Goal: Contribute content: Add original content to the website for others to see

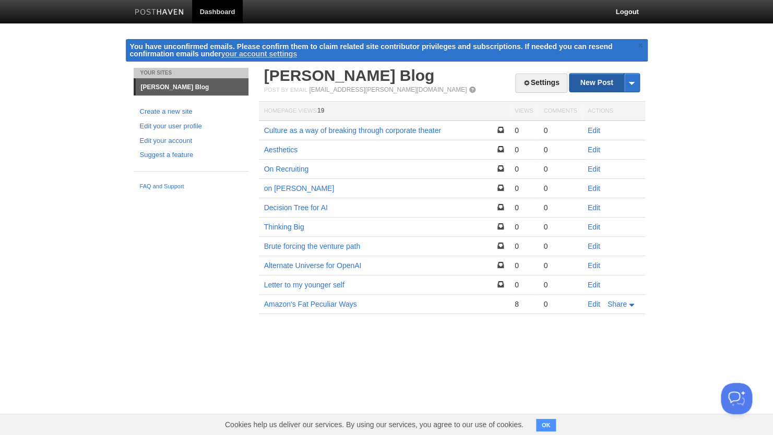
click at [604, 82] on link "New Post" at bounding box center [604, 83] width 69 height 18
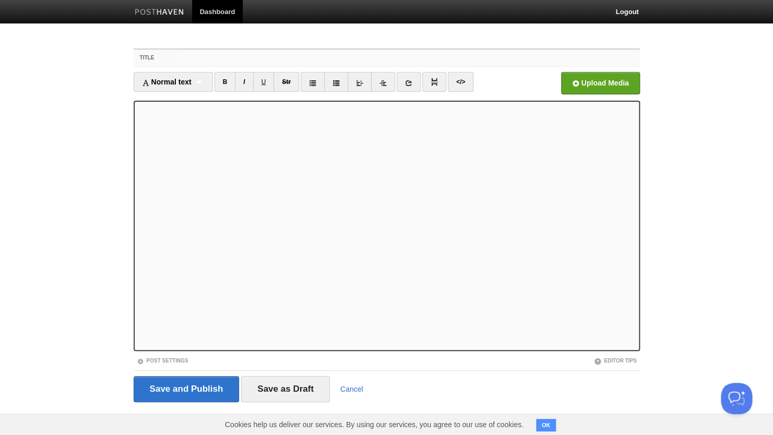
click at [193, 62] on input "Title" at bounding box center [407, 58] width 464 height 17
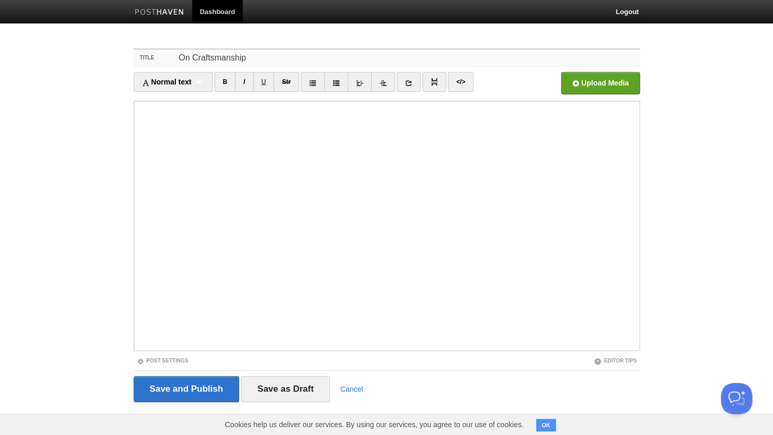
type input "On Craftsmanship"
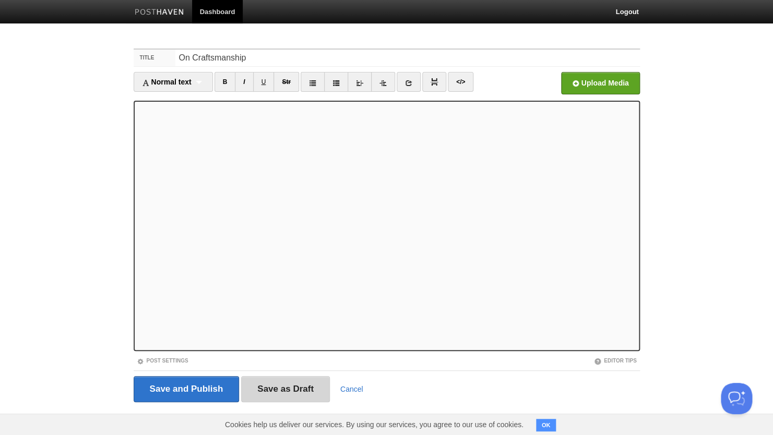
click at [300, 386] on input "Save as Draft" at bounding box center [285, 389] width 89 height 26
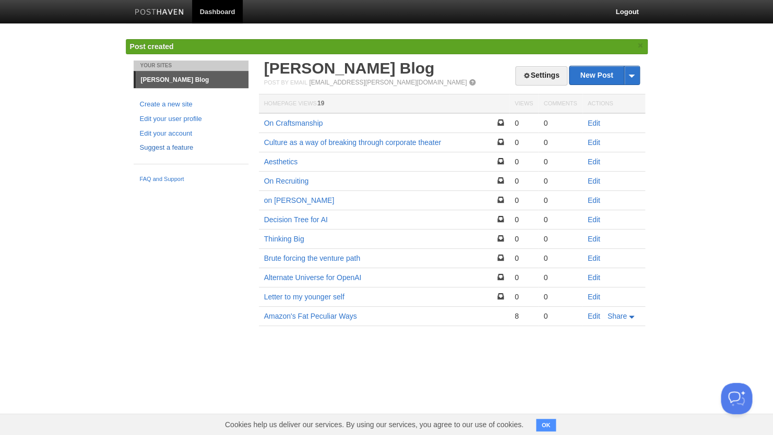
click at [238, 151] on link "Suggest a feature" at bounding box center [191, 148] width 102 height 11
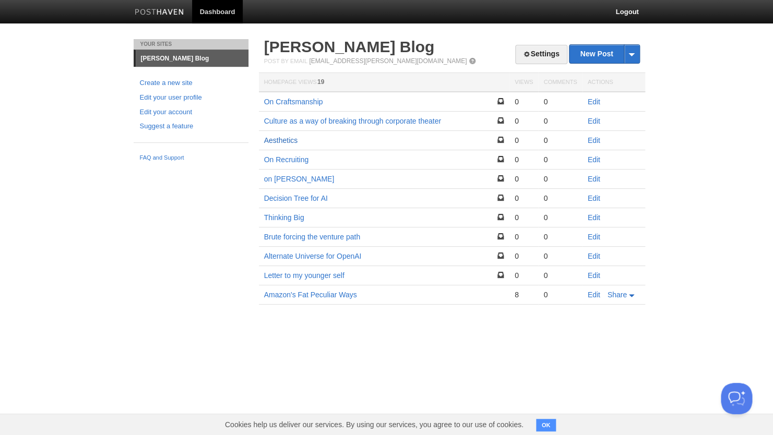
click at [284, 140] on link "Aesthetics" at bounding box center [281, 140] width 34 height 8
click at [293, 99] on link "On Craftsmanship" at bounding box center [293, 102] width 59 height 8
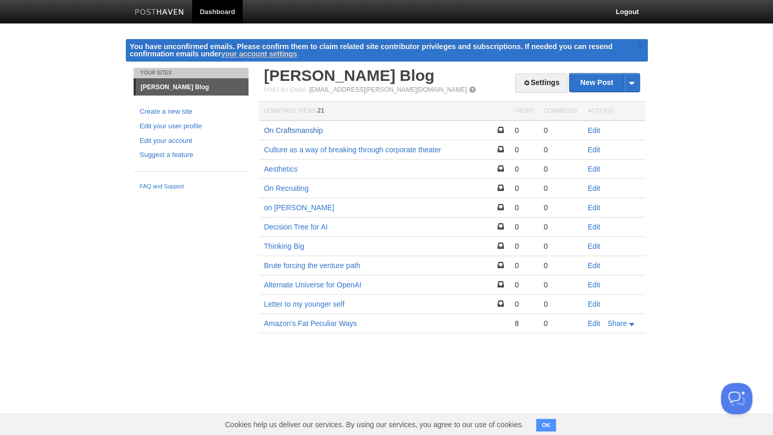
click at [294, 130] on link "On Craftsmanship" at bounding box center [293, 130] width 59 height 8
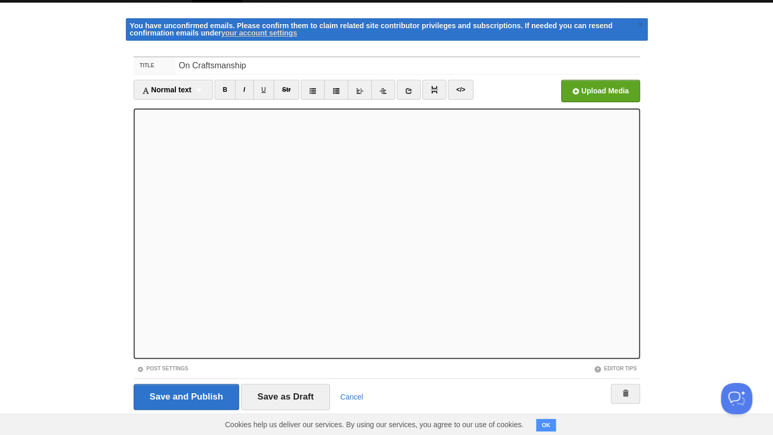
scroll to position [33, 0]
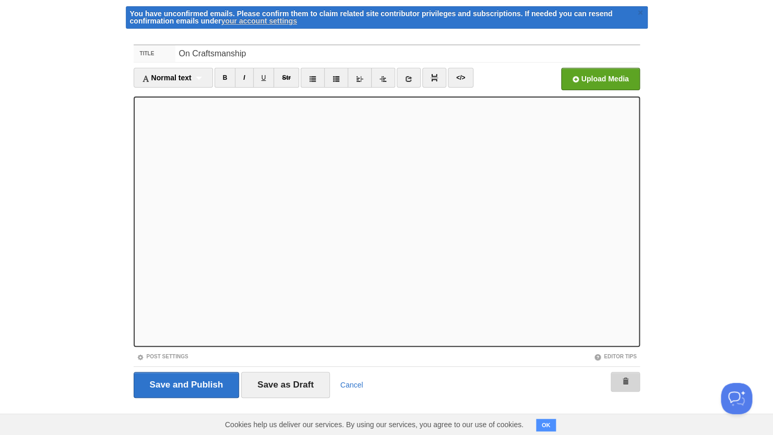
click at [626, 381] on span at bounding box center [625, 381] width 7 height 7
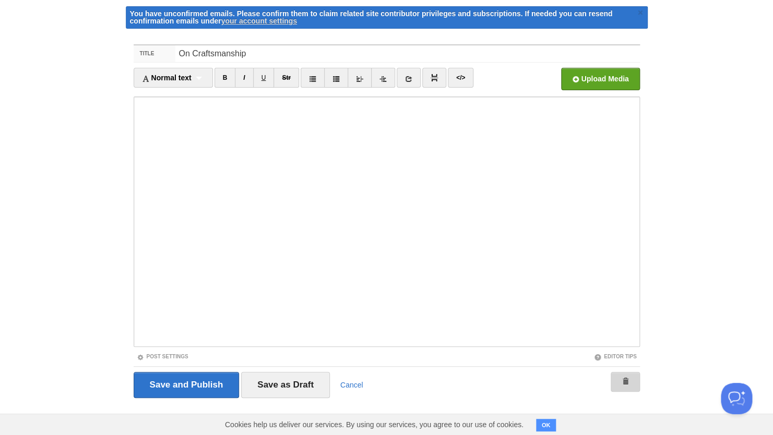
scroll to position [4, 0]
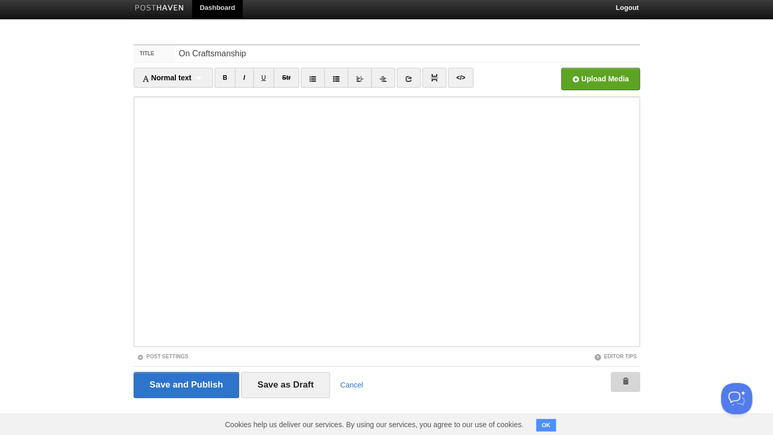
click at [619, 383] on link at bounding box center [625, 382] width 29 height 20
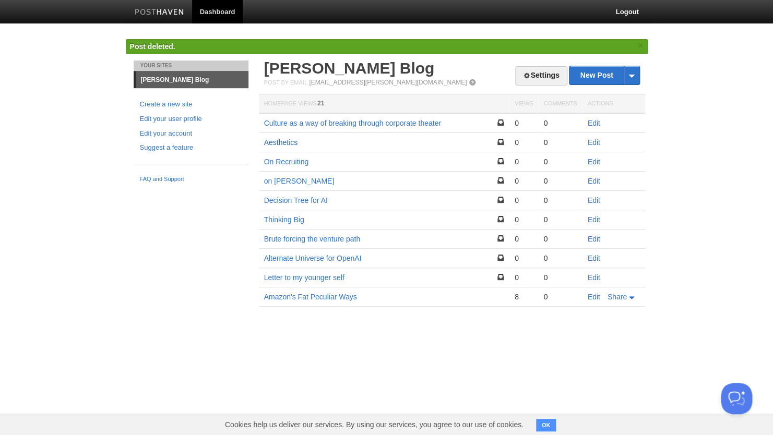
click at [294, 140] on link "Aesthetics" at bounding box center [281, 142] width 34 height 8
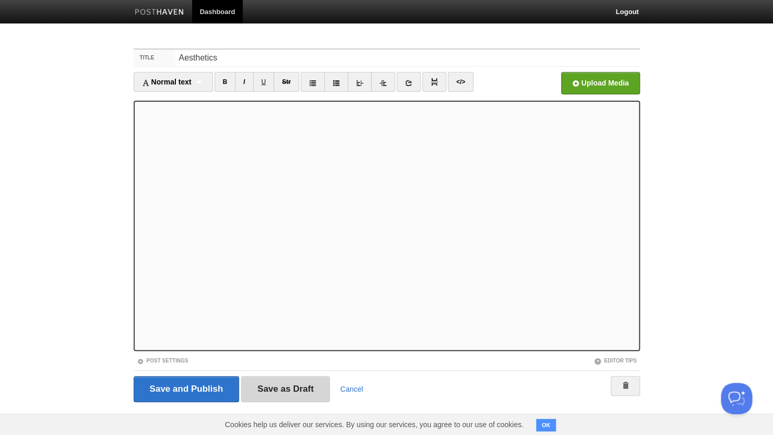
click at [291, 381] on input "Save as Draft" at bounding box center [285, 389] width 89 height 26
